Goal: Task Accomplishment & Management: Use online tool/utility

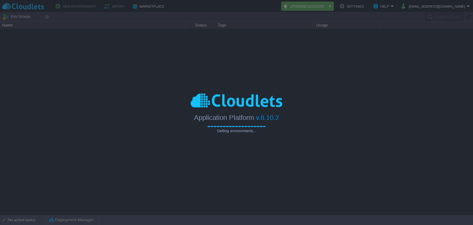
type input "Search (Ctrl+F)"
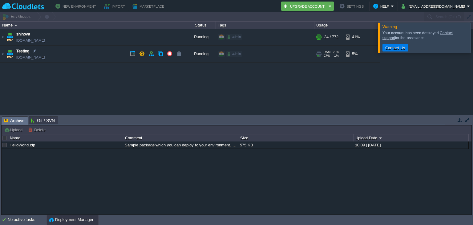
click at [94, 54] on td "Testing [DOMAIN_NAME]" at bounding box center [92, 54] width 185 height 17
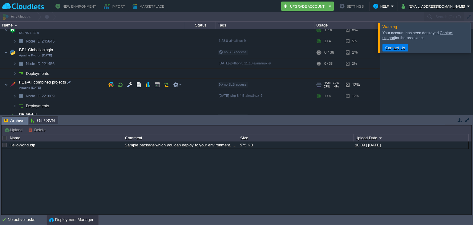
scroll to position [41, 0]
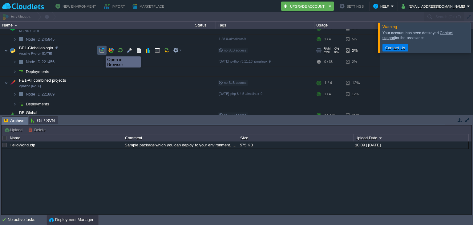
click at [101, 51] on button "button" at bounding box center [102, 50] width 6 height 6
click at [155, 48] on button "button" at bounding box center [158, 50] width 6 height 6
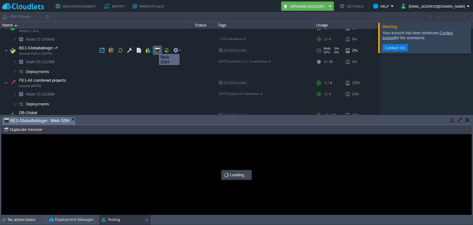
scroll to position [0, 0]
type input "#000000"
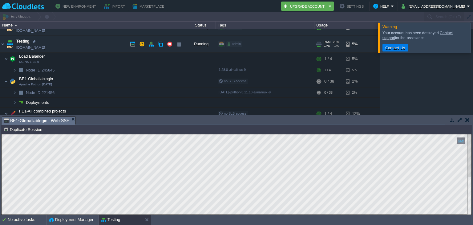
scroll to position [5, 0]
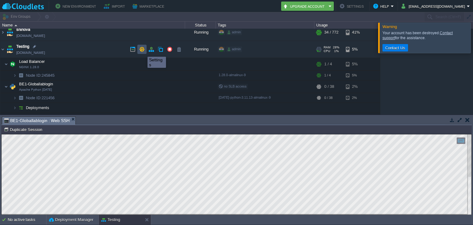
click at [143, 51] on button "button" at bounding box center [142, 50] width 6 height 6
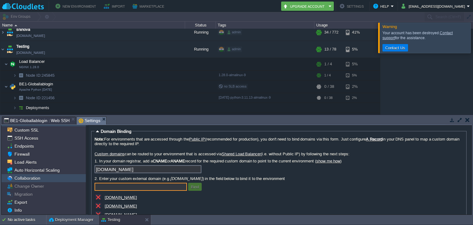
scroll to position [0, 0]
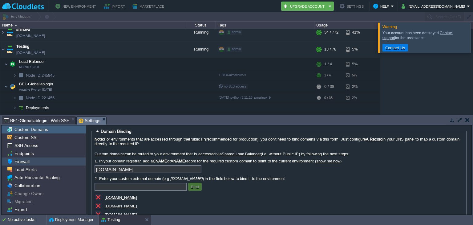
click at [26, 158] on div "Firewall" at bounding box center [44, 161] width 84 height 8
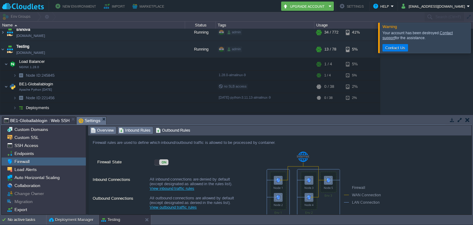
click at [129, 133] on span "Inbound Rules" at bounding box center [135, 130] width 32 height 7
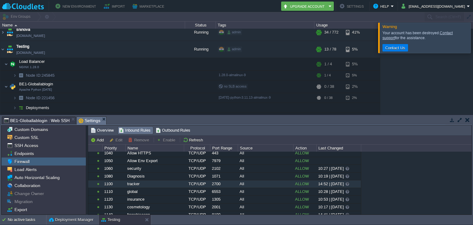
scroll to position [113, 0]
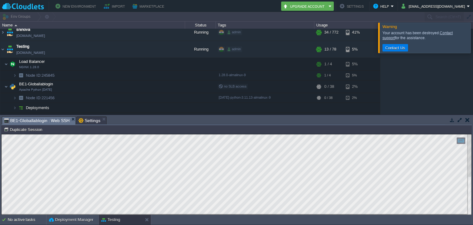
click at [45, 120] on span "BE1-Globallablogin : Web SSH" at bounding box center [37, 121] width 66 height 8
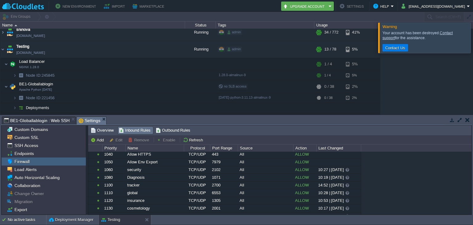
click at [85, 122] on span "Settings" at bounding box center [90, 121] width 22 height 8
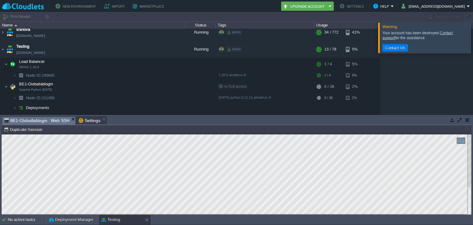
click at [39, 117] on span "BE1-Globallablogin : Web SSH" at bounding box center [37, 121] width 66 height 8
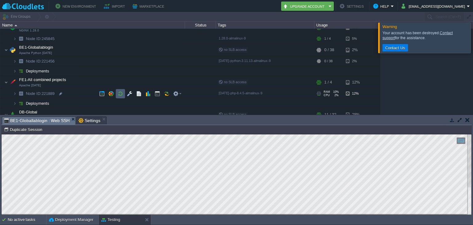
scroll to position [57, 0]
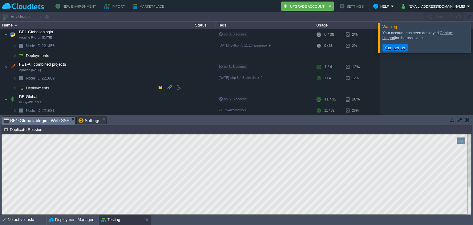
click at [81, 89] on td "Deployments" at bounding box center [92, 88] width 185 height 10
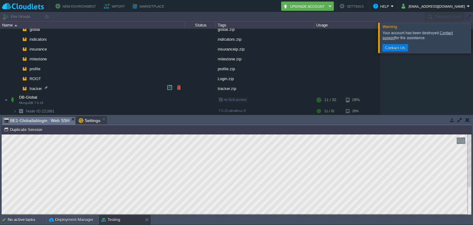
scroll to position [152, 0]
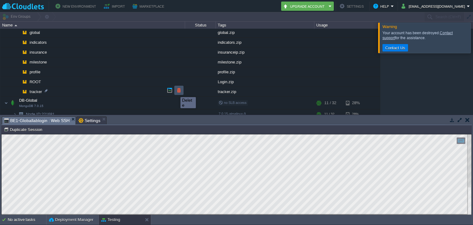
click at [177, 91] on button "button" at bounding box center [179, 90] width 6 height 6
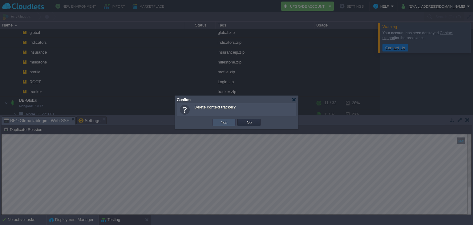
click at [225, 125] on button "Yes" at bounding box center [224, 123] width 10 height 6
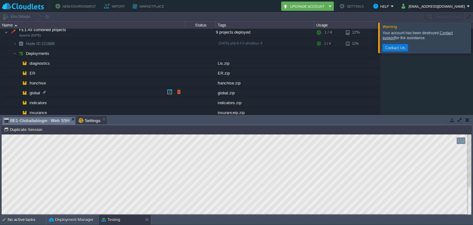
scroll to position [91, 0]
click at [157, 52] on td at bounding box center [160, 52] width 9 height 9
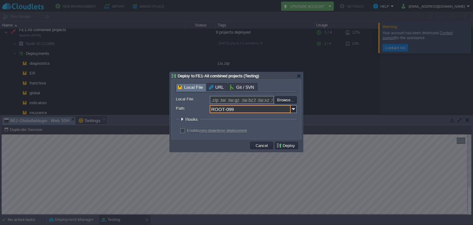
drag, startPoint x: 239, startPoint y: 110, endPoint x: 201, endPoint y: 109, distance: 37.9
click at [201, 109] on div "Path: ROOT-099" at bounding box center [236, 109] width 121 height 8
type input "tracker"
click at [282, 102] on input "file" at bounding box center [258, 99] width 78 height 7
type input "C:\fakepath\tracker.zip"
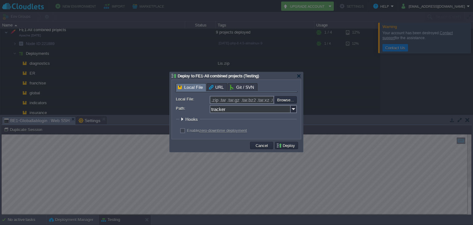
type input "tracker.zip"
click at [280, 144] on button "Deploy" at bounding box center [286, 146] width 21 height 6
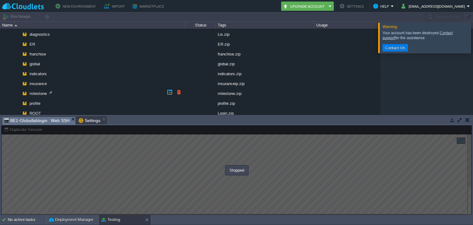
scroll to position [0, 0]
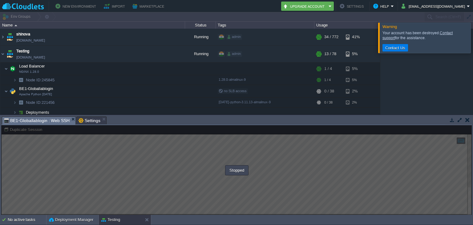
click at [155, 184] on div at bounding box center [236, 170] width 471 height 90
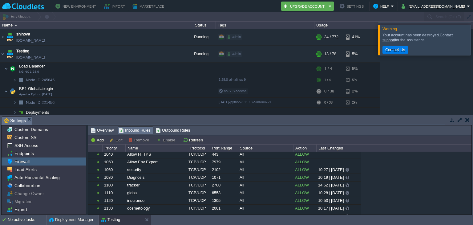
scroll to position [89, 0]
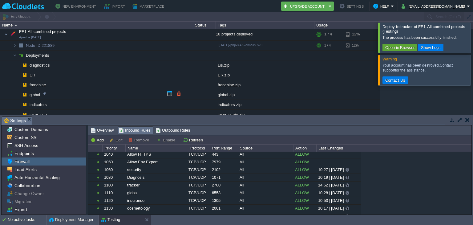
click at [159, 93] on td "global" at bounding box center [92, 95] width 185 height 10
click at [404, 50] on button "Open in Browser" at bounding box center [399, 48] width 33 height 6
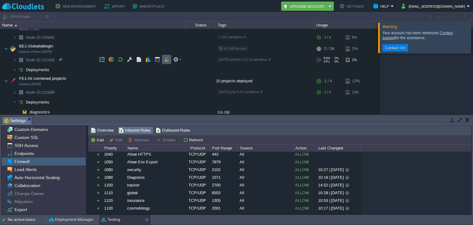
scroll to position [16, 0]
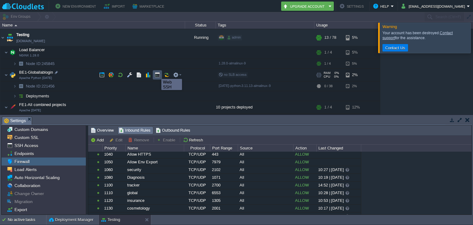
click at [157, 73] on button "button" at bounding box center [158, 75] width 6 height 6
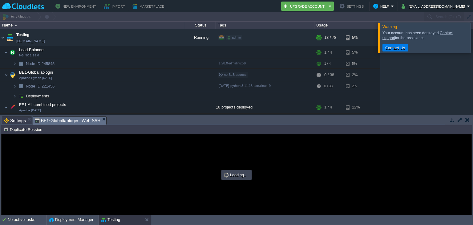
scroll to position [0, 0]
type input "#000000"
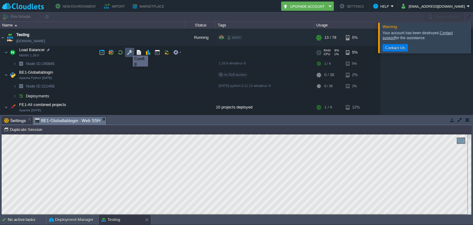
click at [128, 50] on button "button" at bounding box center [130, 53] width 6 height 6
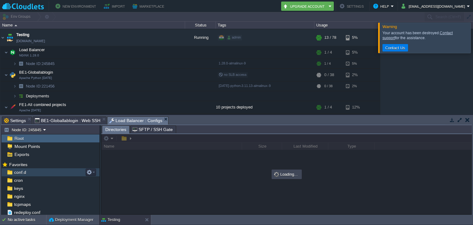
click at [19, 171] on span "conf.d" at bounding box center [20, 172] width 14 height 6
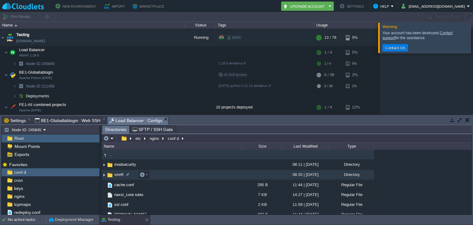
click at [117, 176] on span "smrft" at bounding box center [118, 174] width 11 height 5
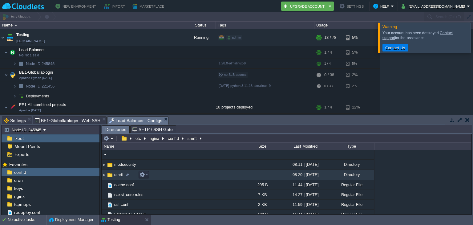
click at [117, 176] on span "smrft" at bounding box center [118, 174] width 11 height 5
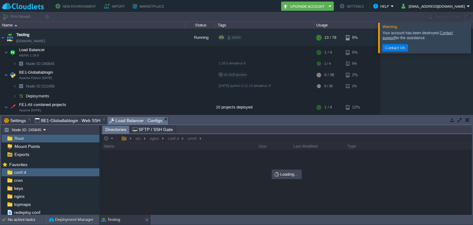
click at [117, 176] on div at bounding box center [287, 174] width 370 height 80
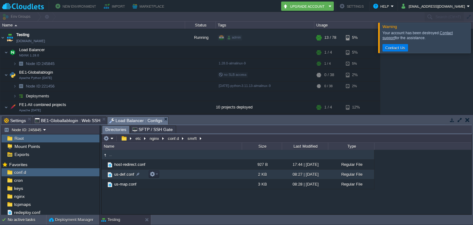
click at [126, 174] on span "us-def.conf" at bounding box center [124, 174] width 22 height 5
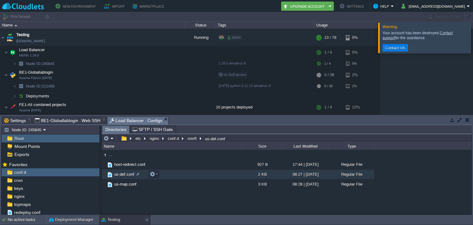
click at [126, 174] on span "us-def.conf" at bounding box center [124, 174] width 22 height 5
click at [115, 127] on span "Directories" at bounding box center [115, 130] width 21 height 8
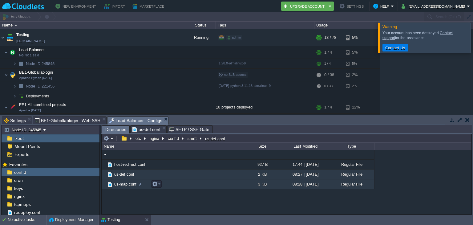
click at [131, 185] on span "us-map.conf" at bounding box center [125, 183] width 24 height 5
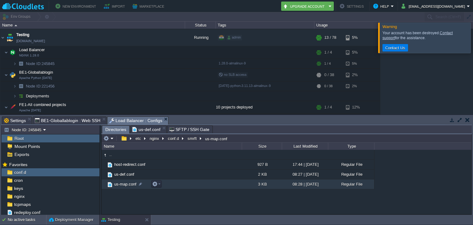
click at [131, 185] on span "us-map.conf" at bounding box center [125, 183] width 24 height 5
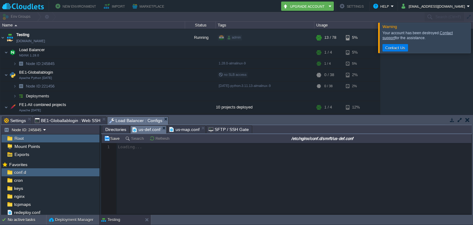
click at [147, 132] on span "us-def.conf" at bounding box center [146, 130] width 28 height 8
click at [180, 130] on span "us-map.conf" at bounding box center [184, 130] width 30 height 8
click at [136, 131] on span "us-def.conf" at bounding box center [146, 129] width 28 height 7
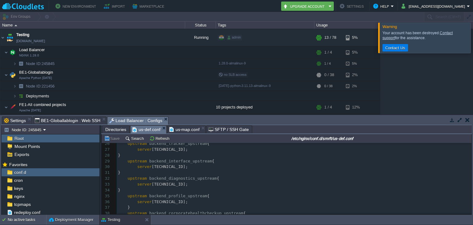
scroll to position [150, 0]
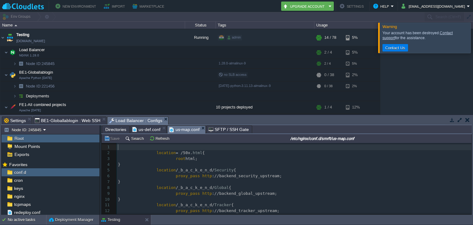
click at [179, 130] on span "us-map.conf" at bounding box center [184, 130] width 30 height 8
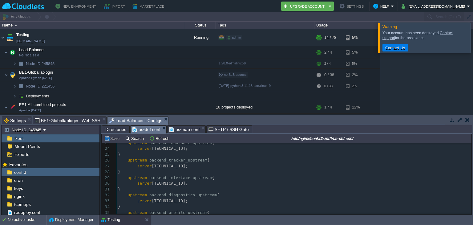
click at [153, 131] on span "us-def.conf" at bounding box center [146, 130] width 28 height 8
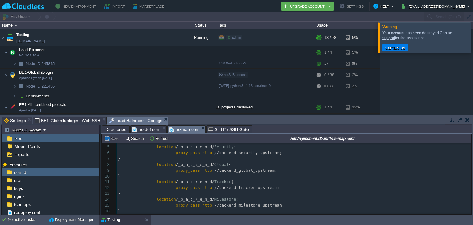
click at [181, 128] on span "us-map.conf" at bounding box center [184, 130] width 30 height 8
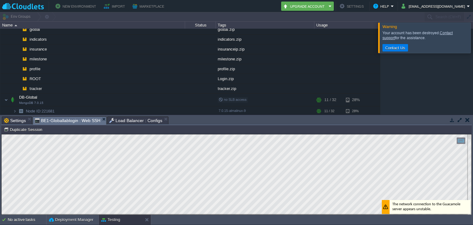
click at [66, 117] on span "BE1-Globallablogin : Web SSH" at bounding box center [68, 121] width 66 height 8
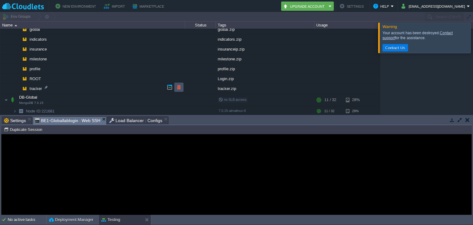
click at [181, 86] on button "button" at bounding box center [179, 87] width 6 height 6
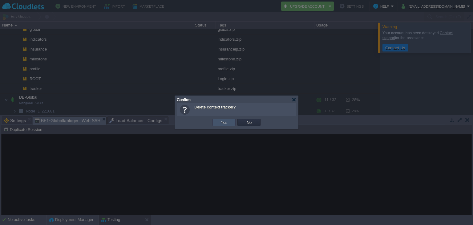
click at [222, 120] on button "Yes" at bounding box center [224, 123] width 10 height 6
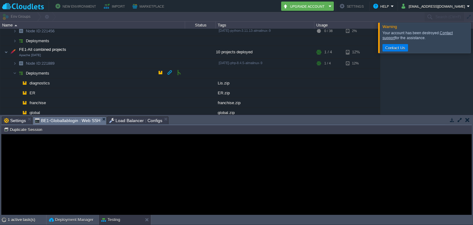
scroll to position [58, 0]
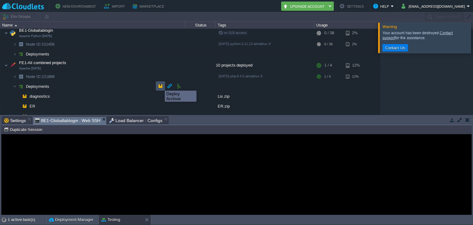
click at [160, 85] on button "button" at bounding box center [161, 86] width 6 height 6
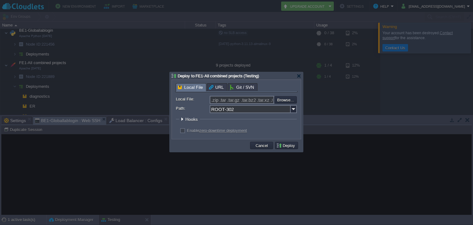
scroll to position [89, 0]
drag, startPoint x: 253, startPoint y: 110, endPoint x: 191, endPoint y: 110, distance: 62.5
click at [191, 110] on div "Path: ROOT-302" at bounding box center [236, 109] width 121 height 8
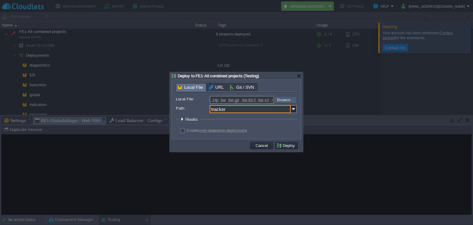
type input "tracker"
click at [293, 99] on input "file" at bounding box center [258, 99] width 78 height 7
type input "C:\fakepath\tracker.zip"
type input "tracker.zip"
click at [282, 142] on td "Deploy" at bounding box center [286, 145] width 23 height 7
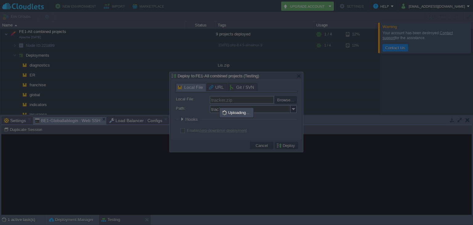
click at [246, 179] on div at bounding box center [236, 112] width 473 height 225
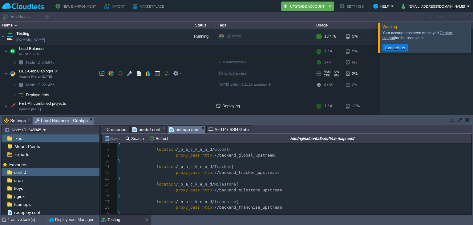
scroll to position [18, 0]
click at [158, 74] on button "button" at bounding box center [158, 73] width 6 height 6
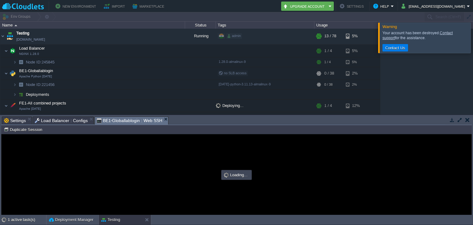
scroll to position [0, 0]
type input "#000000"
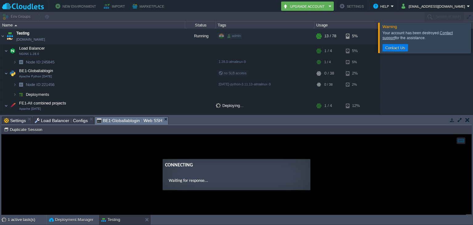
scroll to position [89, 0]
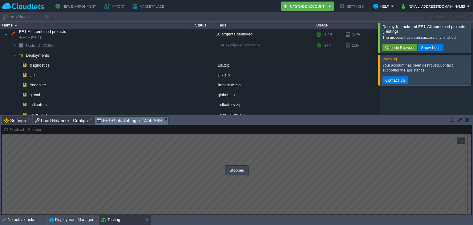
click at [238, 172] on div "Stopped" at bounding box center [237, 170] width 22 height 8
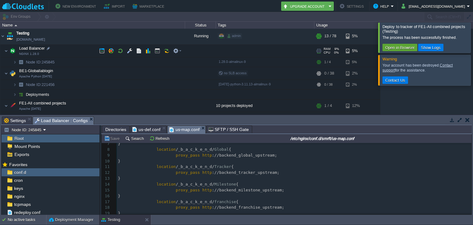
scroll to position [17, 0]
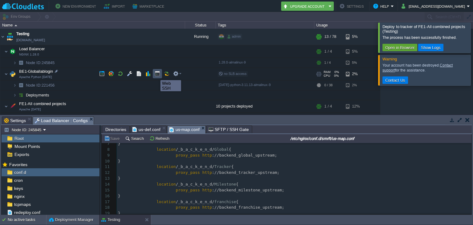
click at [156, 75] on button "button" at bounding box center [158, 74] width 6 height 6
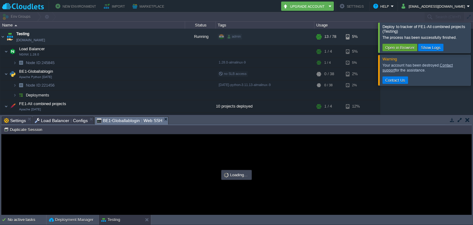
scroll to position [0, 0]
type input "#000000"
